Goal: Transaction & Acquisition: Purchase product/service

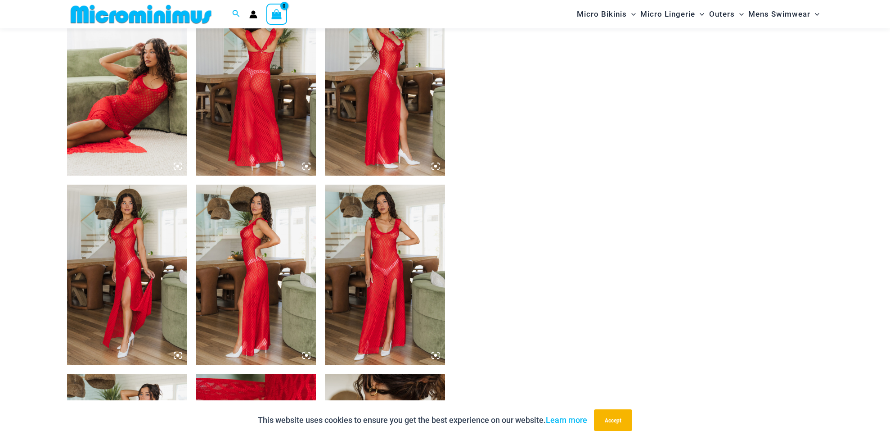
scroll to position [668, 0]
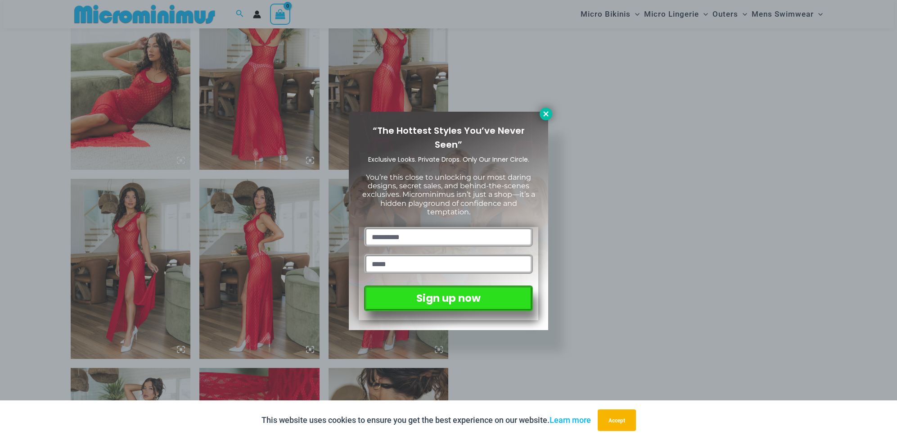
click at [548, 115] on icon at bounding box center [546, 114] width 8 height 8
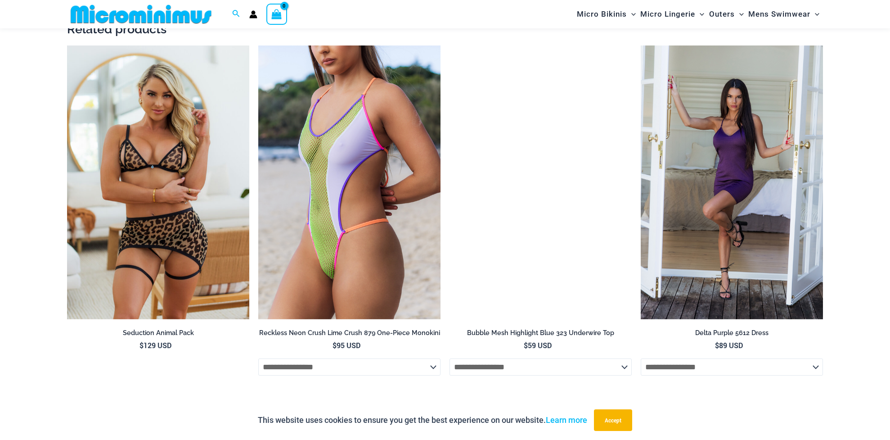
scroll to position [0, 0]
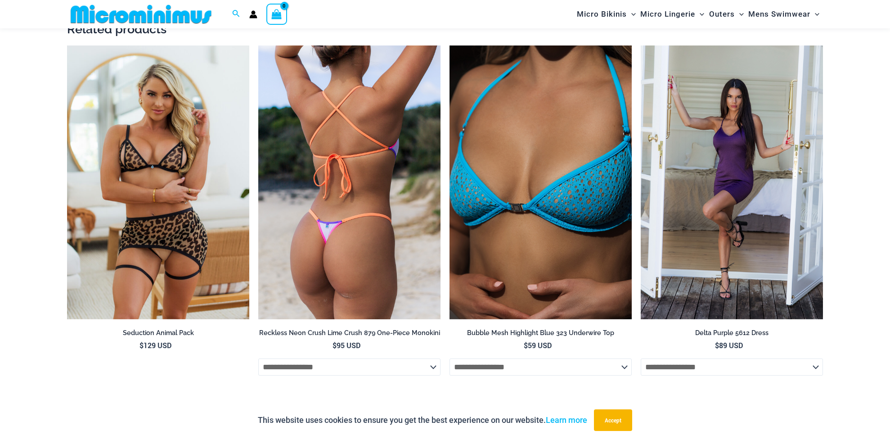
click at [283, 262] on img at bounding box center [349, 182] width 182 height 274
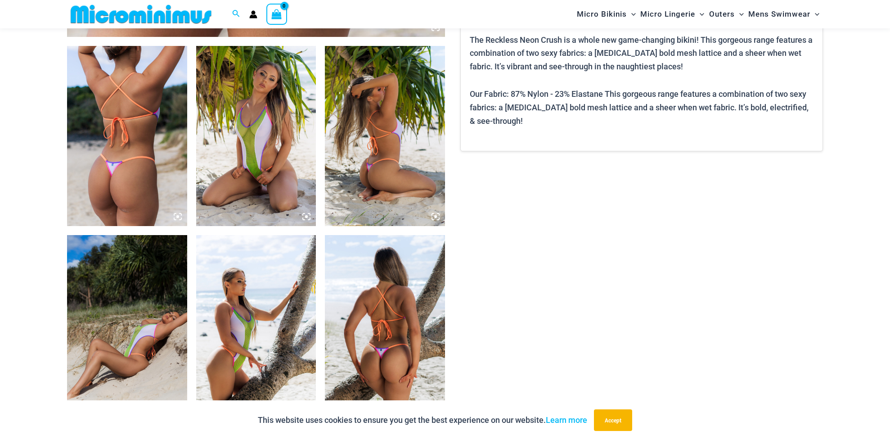
scroll to position [622, 0]
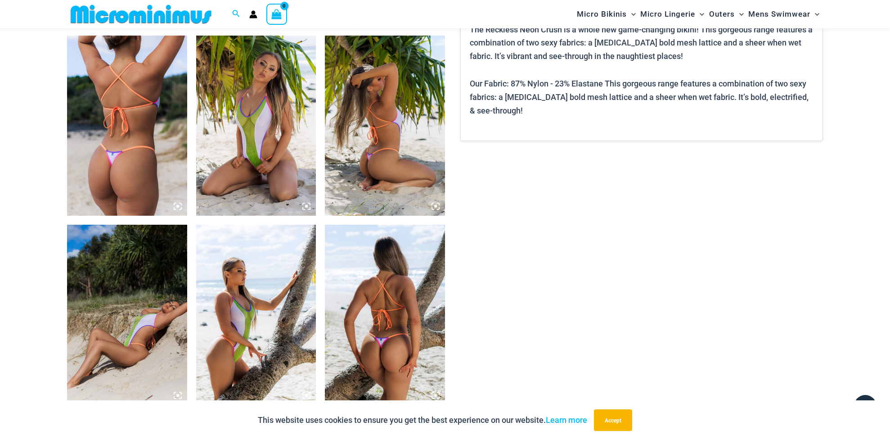
click at [165, 187] on img at bounding box center [127, 126] width 120 height 180
click at [413, 310] on img at bounding box center [385, 315] width 120 height 180
click at [230, 147] on img at bounding box center [256, 126] width 120 height 180
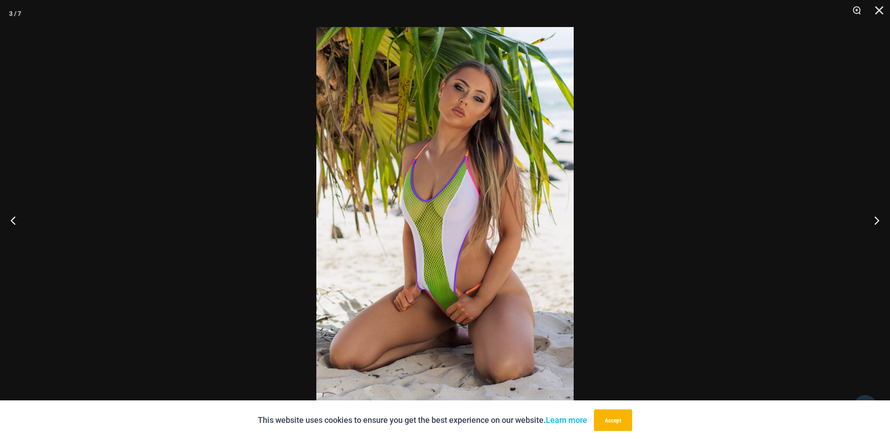
click at [382, 168] on img at bounding box center [444, 220] width 257 height 386
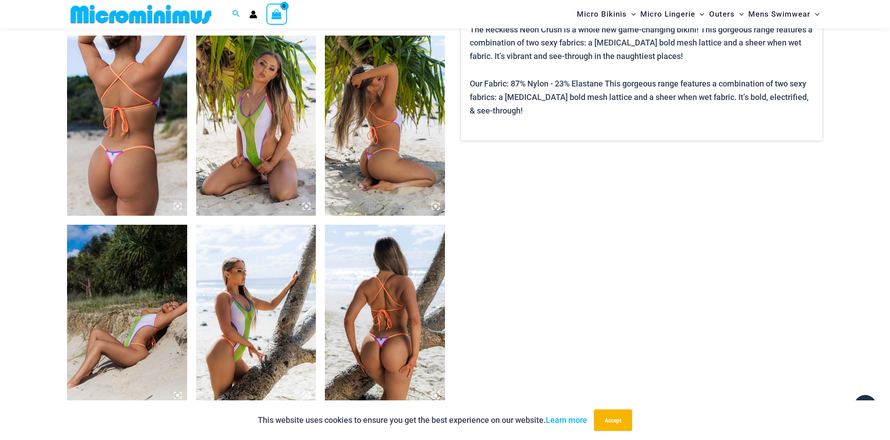
click at [136, 159] on img at bounding box center [127, 126] width 120 height 180
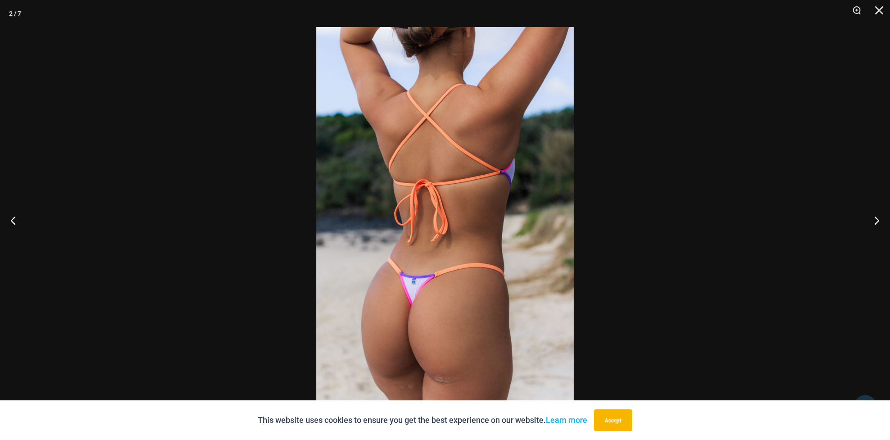
click at [355, 140] on img at bounding box center [444, 220] width 257 height 386
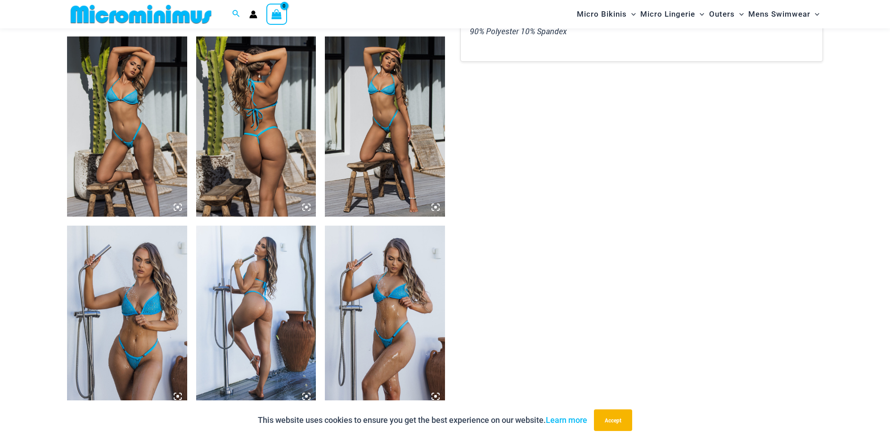
scroll to position [623, 0]
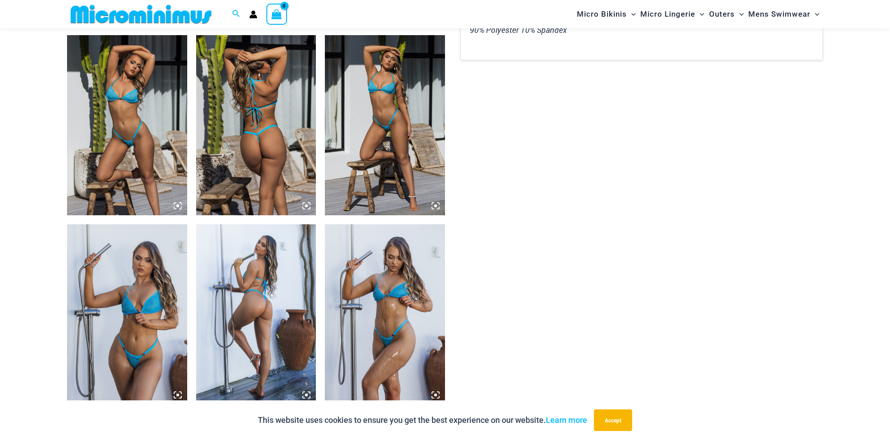
click at [273, 178] on img at bounding box center [256, 125] width 120 height 180
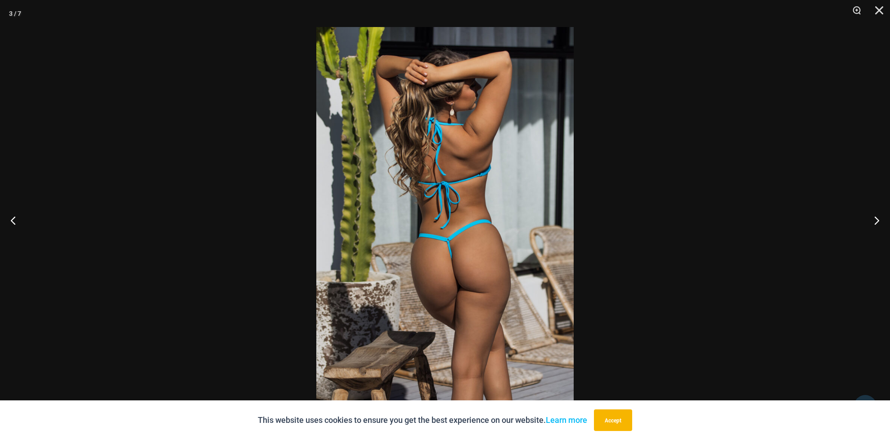
click at [431, 231] on img at bounding box center [444, 220] width 257 height 386
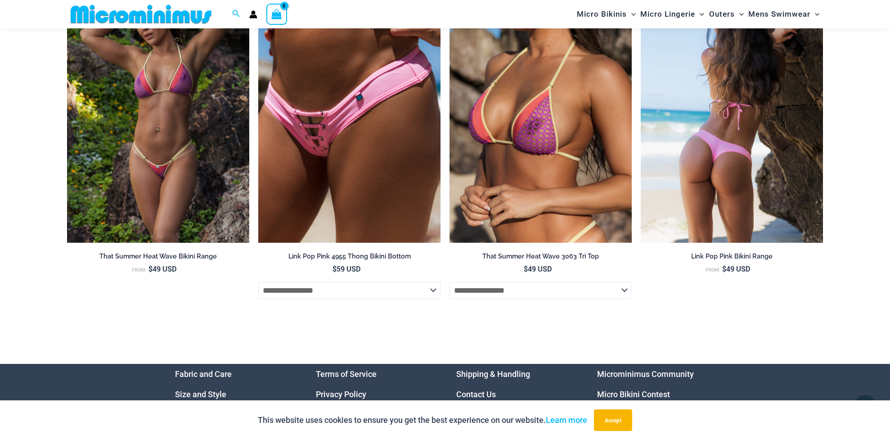
scroll to position [0, 0]
click at [741, 184] on img at bounding box center [732, 106] width 182 height 274
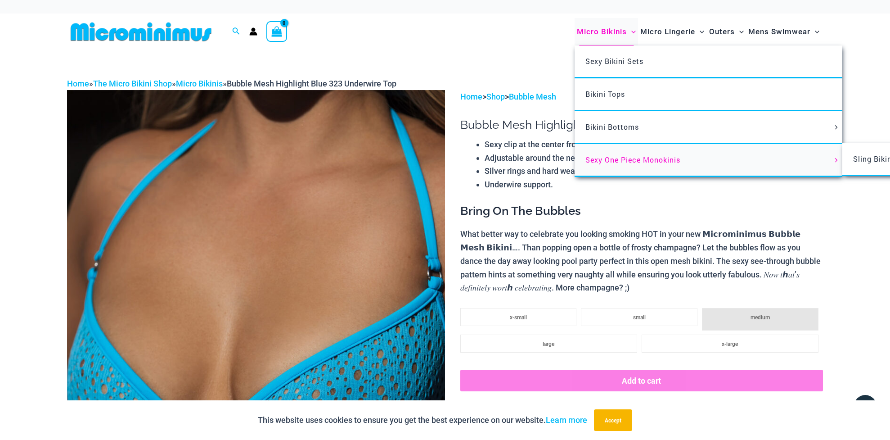
click at [614, 157] on span "Sexy One Piece Monokinis" at bounding box center [632, 159] width 95 height 9
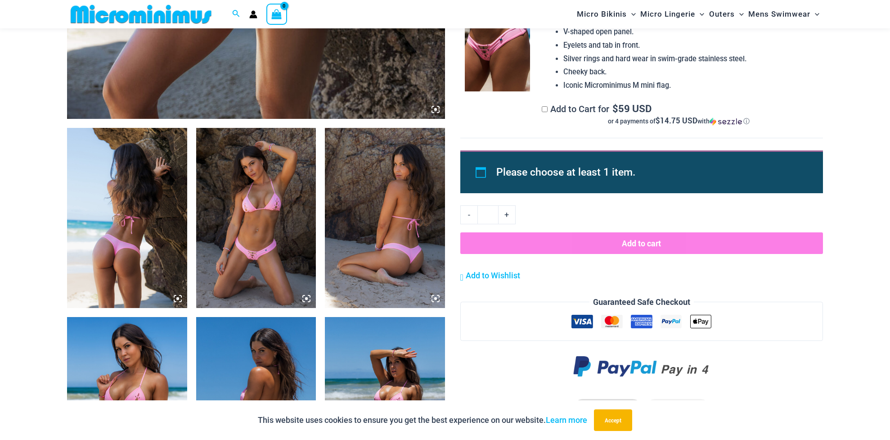
scroll to position [532, 0]
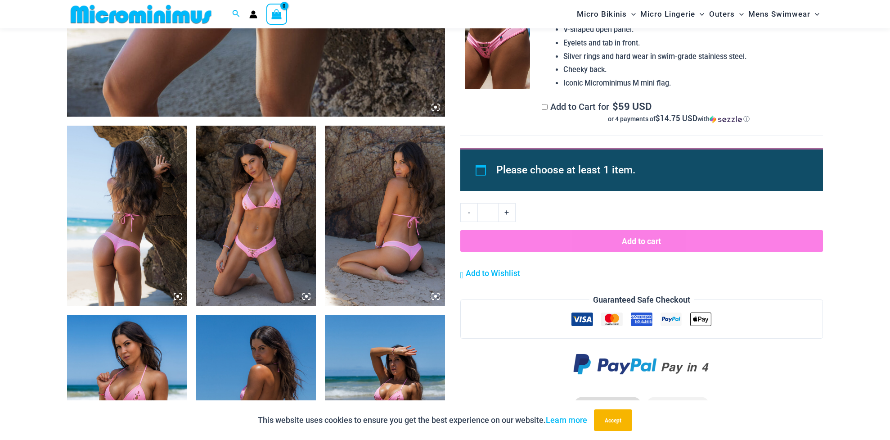
click at [131, 225] on img at bounding box center [127, 216] width 120 height 180
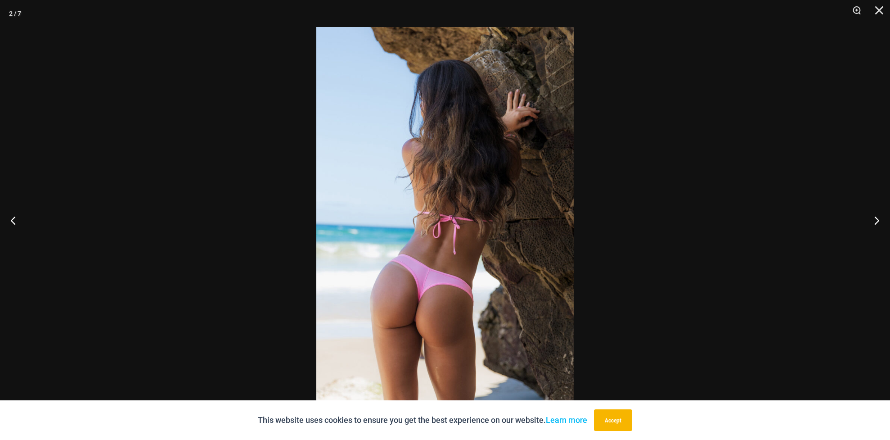
click at [428, 220] on img at bounding box center [444, 220] width 257 height 386
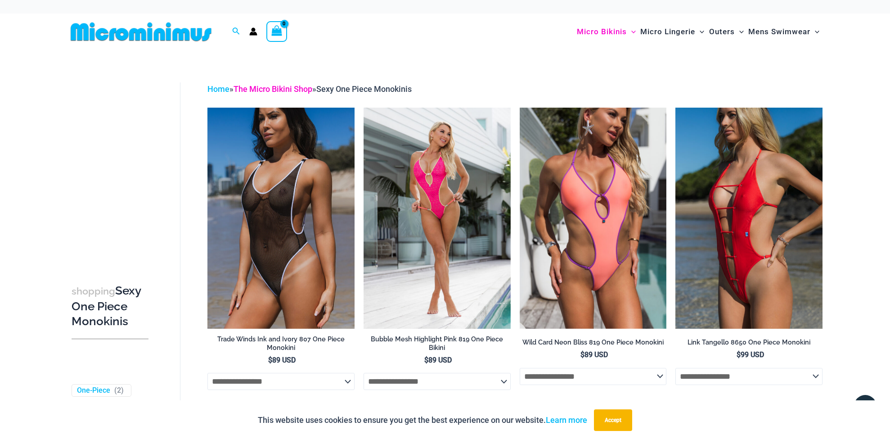
click at [256, 89] on link "The Micro Bikini Shop" at bounding box center [273, 88] width 79 height 9
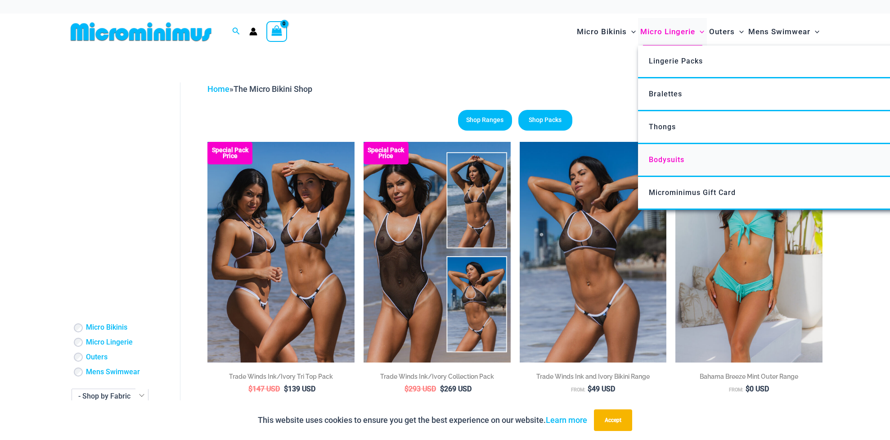
click at [675, 160] on span "Bodysuits" at bounding box center [667, 159] width 36 height 9
